Goal: Transaction & Acquisition: Purchase product/service

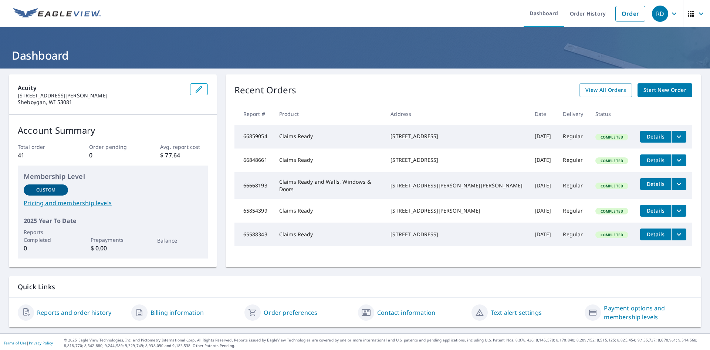
click at [654, 88] on span "Start New Order" at bounding box center [665, 89] width 43 height 9
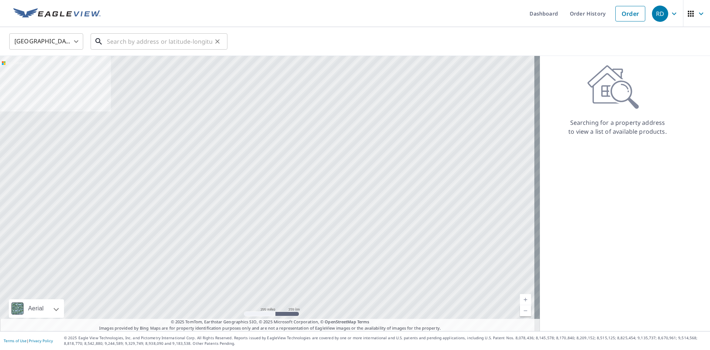
click at [145, 39] on input "text" at bounding box center [159, 41] width 105 height 21
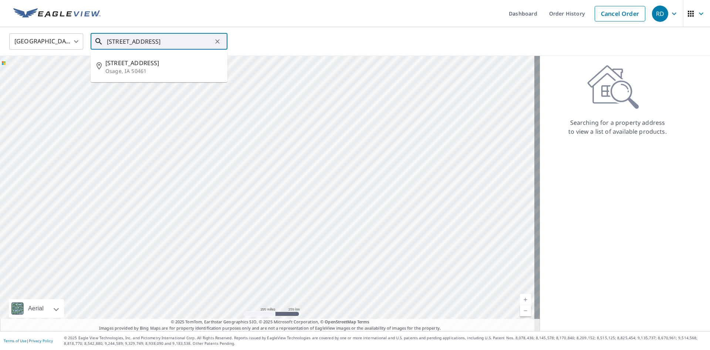
type input "[STREET_ADDRESS]"
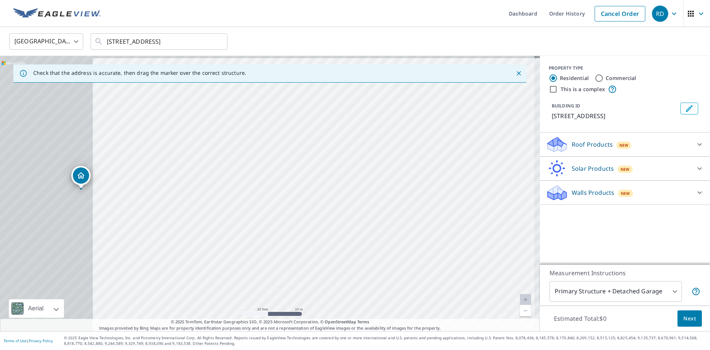
drag, startPoint x: 261, startPoint y: 201, endPoint x: 463, endPoint y: 209, distance: 202.9
click at [463, 209] on div "[STREET_ADDRESS]" at bounding box center [270, 193] width 540 height 275
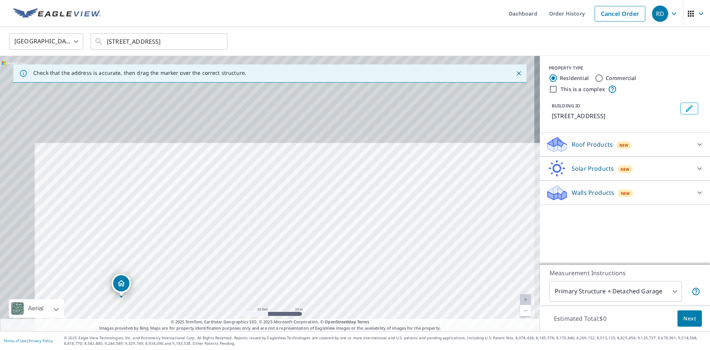
drag, startPoint x: 309, startPoint y: 136, endPoint x: 350, endPoint y: 243, distance: 114.9
click at [350, 243] on div "[STREET_ADDRESS]" at bounding box center [270, 193] width 540 height 275
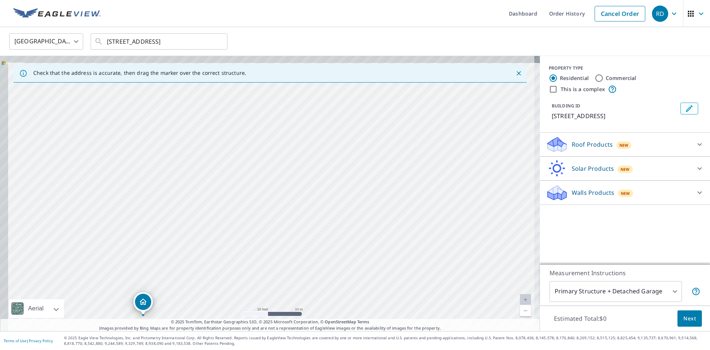
drag, startPoint x: 391, startPoint y: 174, endPoint x: 416, endPoint y: 195, distance: 32.9
click at [416, 195] on div "[STREET_ADDRESS]" at bounding box center [270, 193] width 540 height 275
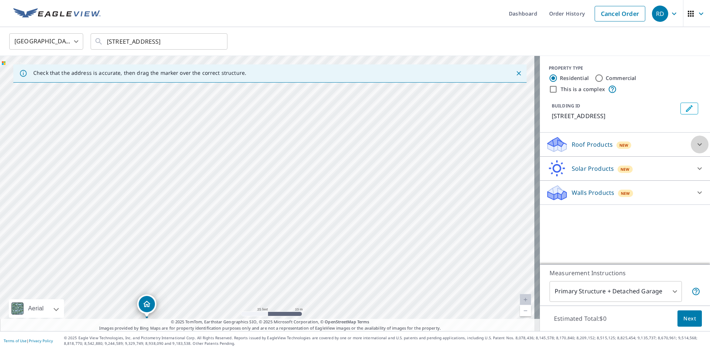
click at [695, 142] on icon at bounding box center [699, 144] width 9 height 9
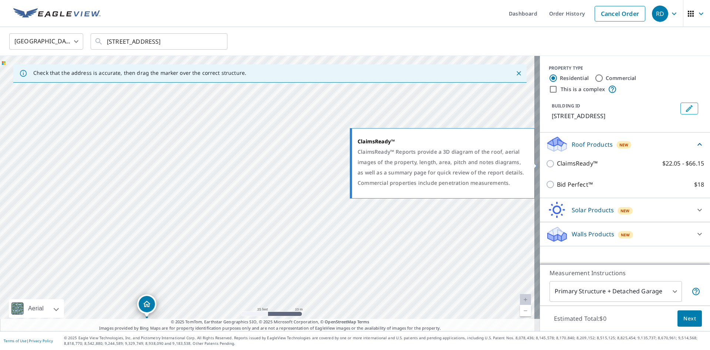
click at [546, 164] on input "ClaimsReady™ $22.05 - $66.15" at bounding box center [551, 163] width 11 height 9
checkbox input "true"
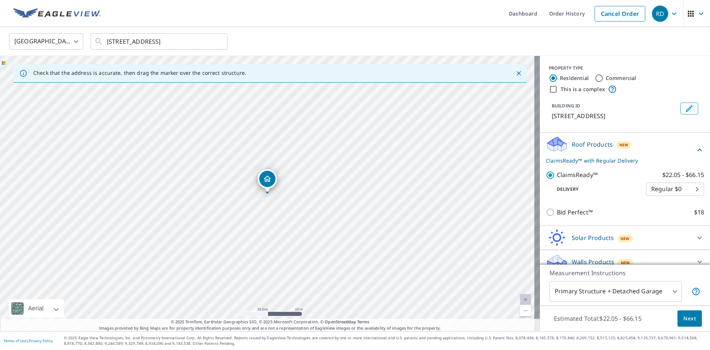
click at [684, 318] on span "Next" at bounding box center [690, 318] width 13 height 9
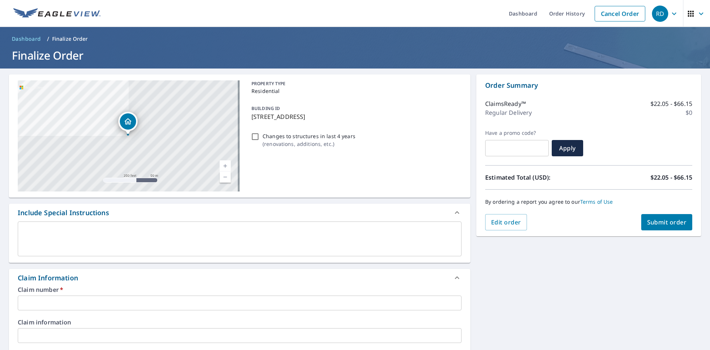
click at [659, 221] on span "Submit order" at bounding box center [667, 222] width 40 height 8
drag, startPoint x: 68, startPoint y: 303, endPoint x: 73, endPoint y: 303, distance: 4.5
click at [68, 303] on input "text" at bounding box center [240, 302] width 444 height 15
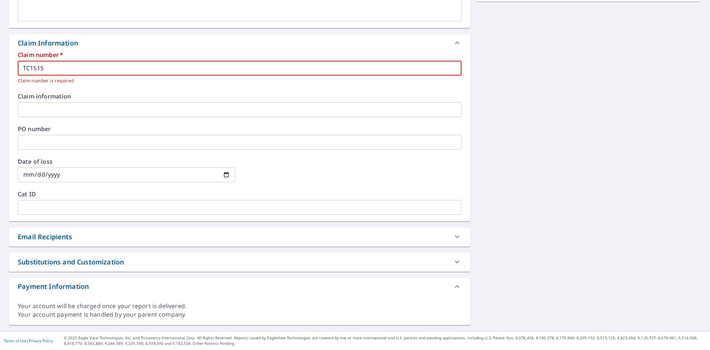
scroll to position [37, 0]
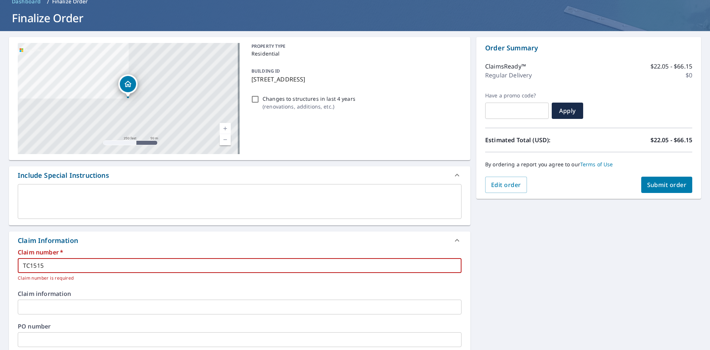
type input "TC1515"
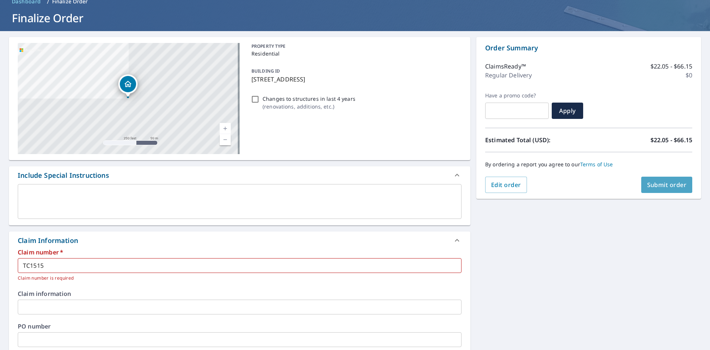
click at [655, 182] on span "Submit order" at bounding box center [667, 185] width 40 height 8
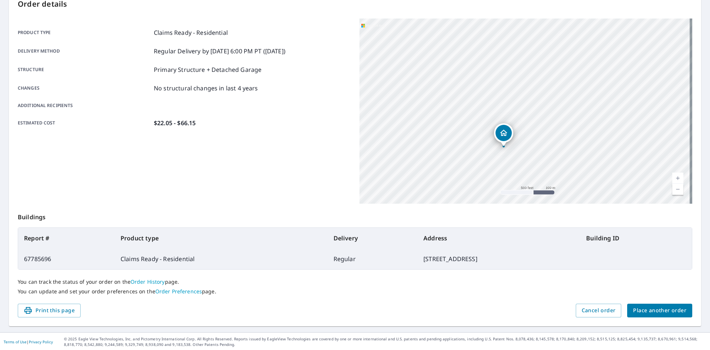
scroll to position [86, 0]
click at [649, 307] on span "Place another order" at bounding box center [659, 308] width 53 height 9
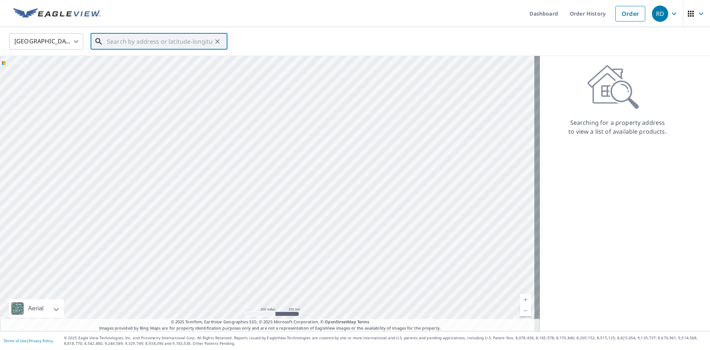
click at [134, 42] on input "text" at bounding box center [159, 41] width 105 height 21
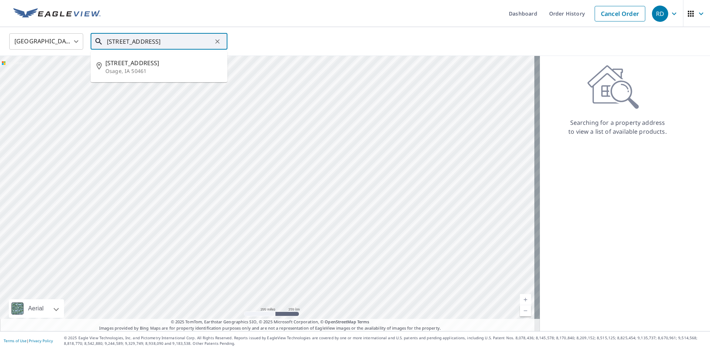
type input "[STREET_ADDRESS]"
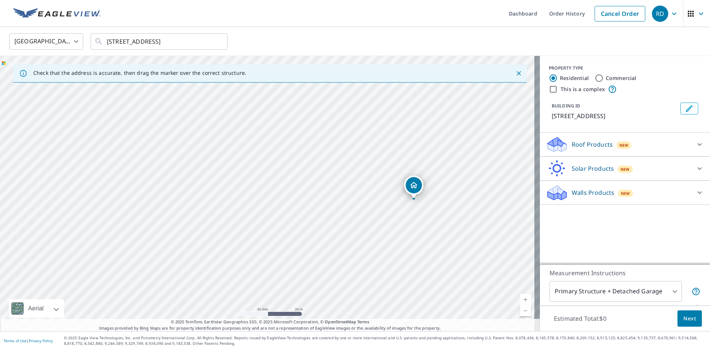
drag, startPoint x: 179, startPoint y: 180, endPoint x: 325, endPoint y: 186, distance: 146.6
click at [325, 186] on div "[STREET_ADDRESS]" at bounding box center [270, 193] width 540 height 275
click at [695, 141] on icon at bounding box center [699, 144] width 9 height 9
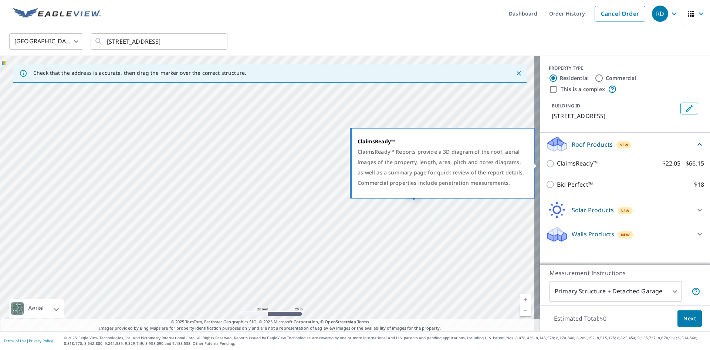
click at [546, 162] on input "ClaimsReady™ $22.05 - $66.15" at bounding box center [551, 163] width 11 height 9
checkbox input "true"
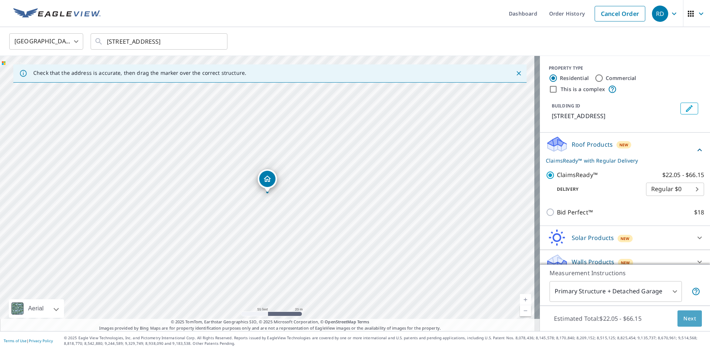
click at [687, 319] on span "Next" at bounding box center [690, 318] width 13 height 9
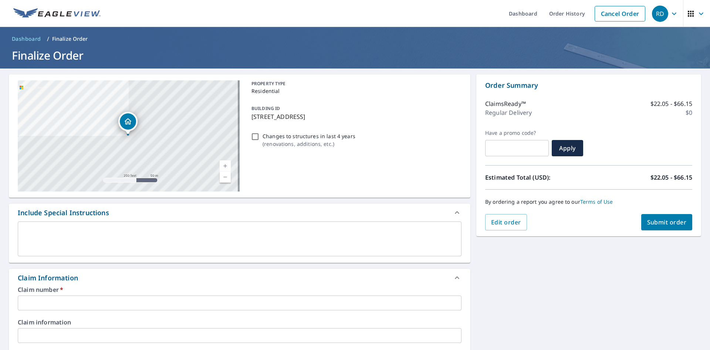
drag, startPoint x: 91, startPoint y: 300, endPoint x: 119, endPoint y: 278, distance: 35.5
click at [91, 300] on input "text" at bounding box center [240, 302] width 444 height 15
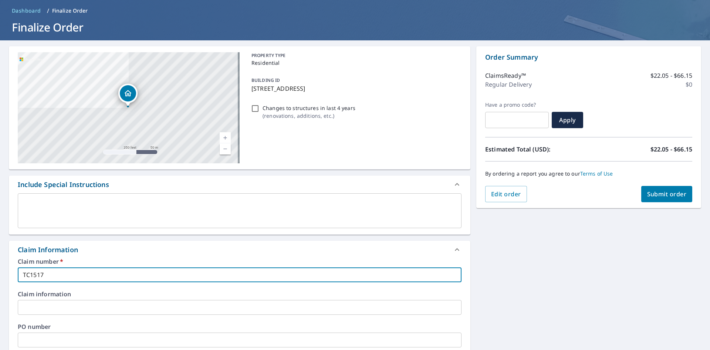
scroll to position [49, 0]
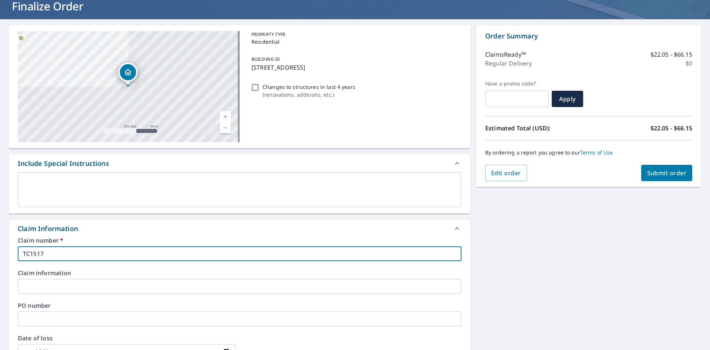
type input "TC1517"
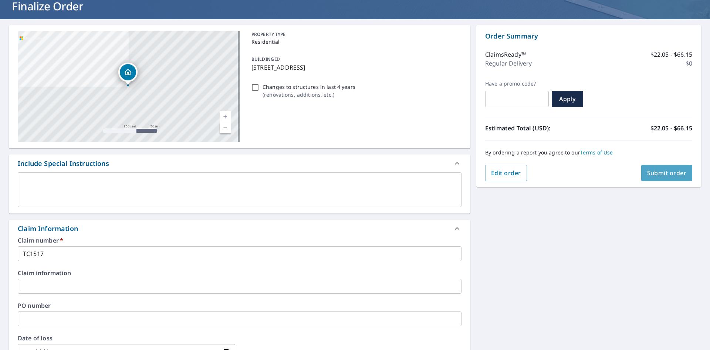
click at [657, 174] on span "Submit order" at bounding box center [667, 173] width 40 height 8
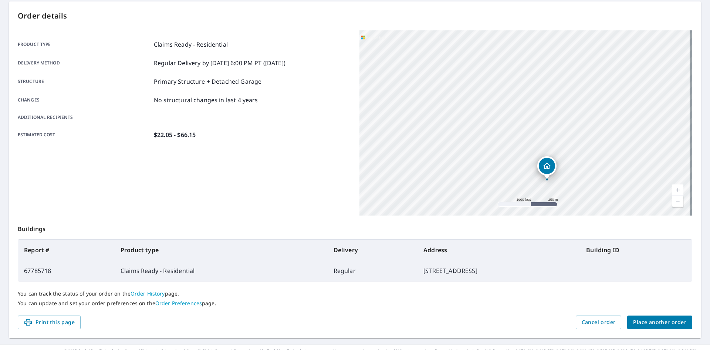
scroll to position [86, 0]
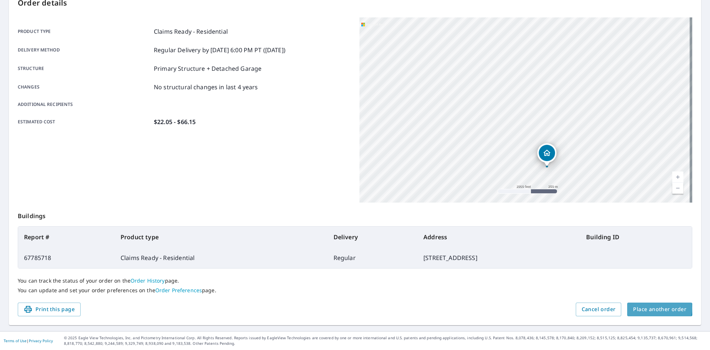
click at [652, 308] on span "Place another order" at bounding box center [659, 308] width 53 height 9
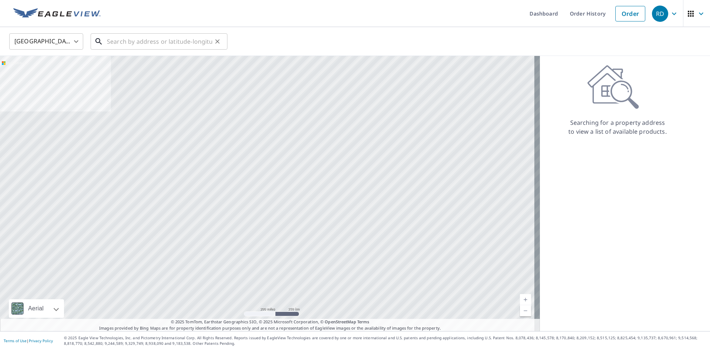
click at [161, 43] on input "text" at bounding box center [159, 41] width 105 height 21
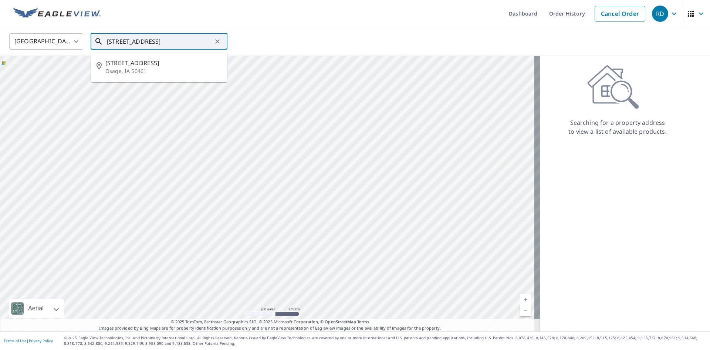
type input "[STREET_ADDRESS]"
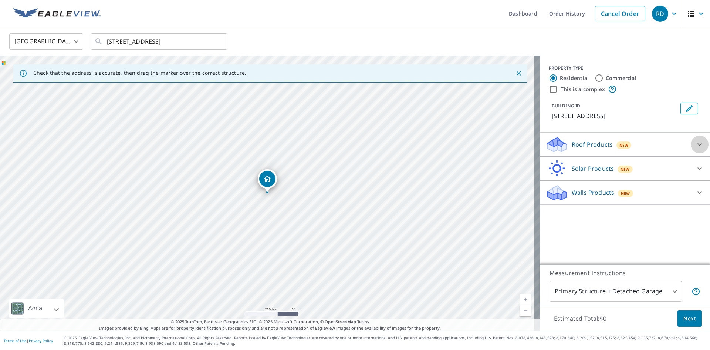
click at [695, 144] on icon at bounding box center [699, 144] width 9 height 9
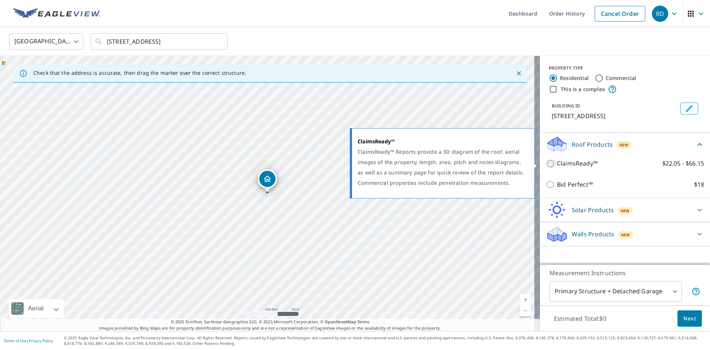
click at [546, 163] on input "ClaimsReady™ $22.05 - $66.15" at bounding box center [551, 163] width 11 height 9
checkbox input "true"
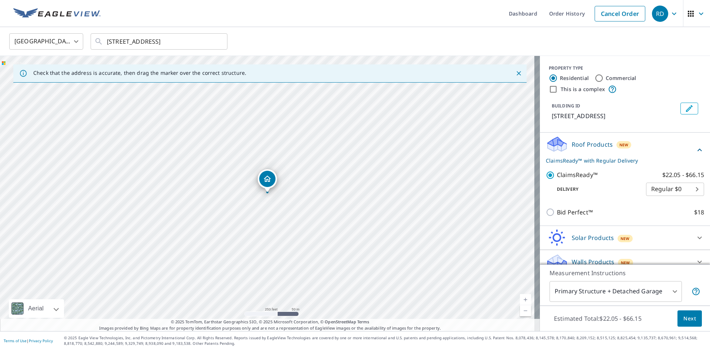
scroll to position [10, 0]
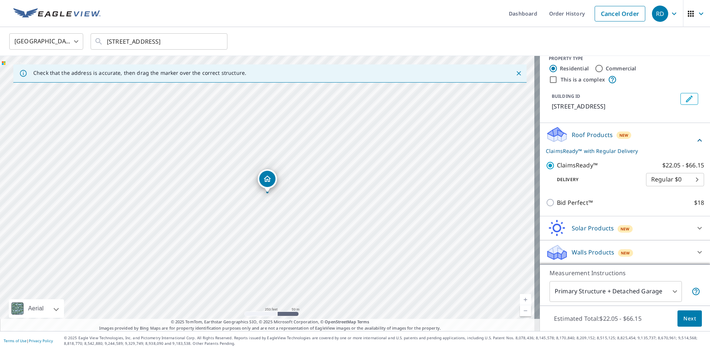
click at [684, 317] on span "Next" at bounding box center [690, 318] width 13 height 9
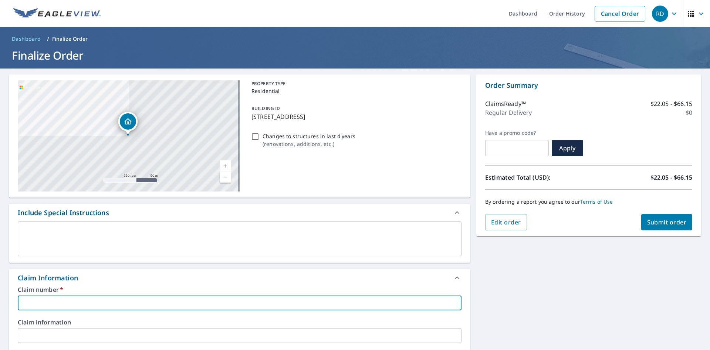
drag, startPoint x: 64, startPoint y: 302, endPoint x: 122, endPoint y: 262, distance: 70.4
click at [64, 302] on input "text" at bounding box center [240, 302] width 444 height 15
type input "TC1518"
click at [654, 220] on span "Submit order" at bounding box center [667, 222] width 40 height 8
